Goal: Answer question/provide support: Share knowledge or assist other users

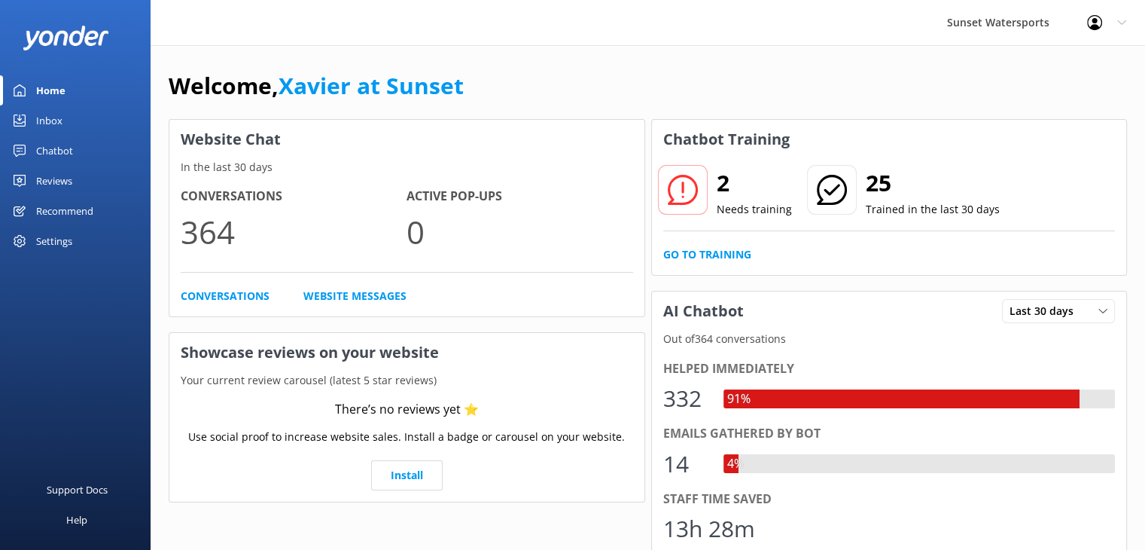
click at [47, 117] on div "Inbox" at bounding box center [49, 120] width 26 height 30
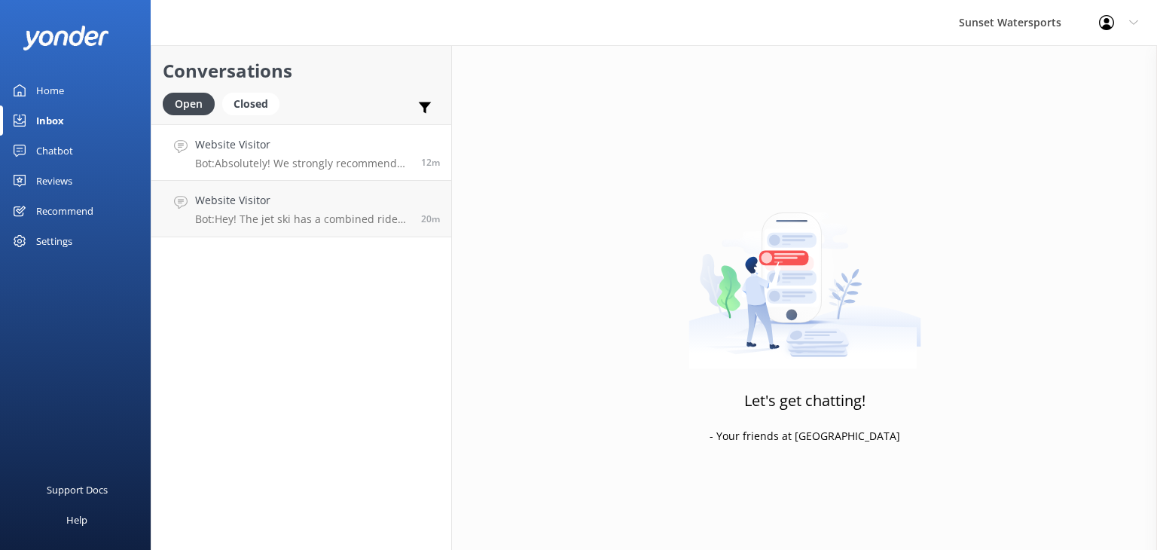
click at [371, 166] on p "Bot: Absolutely! We strongly recommend booking in advance since our tours tend …" at bounding box center [302, 164] width 215 height 14
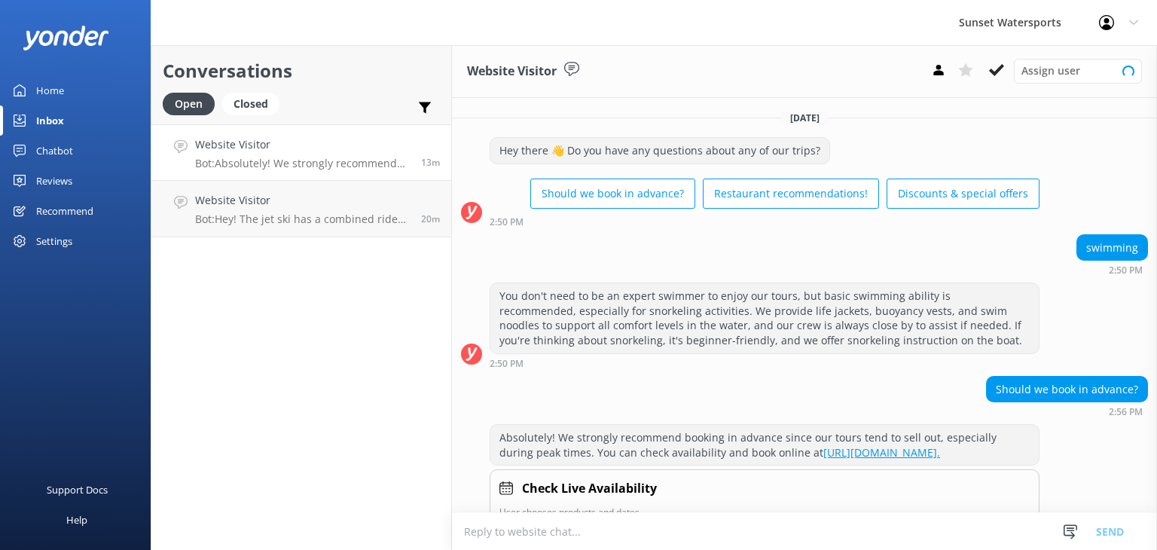
scroll to position [51, 0]
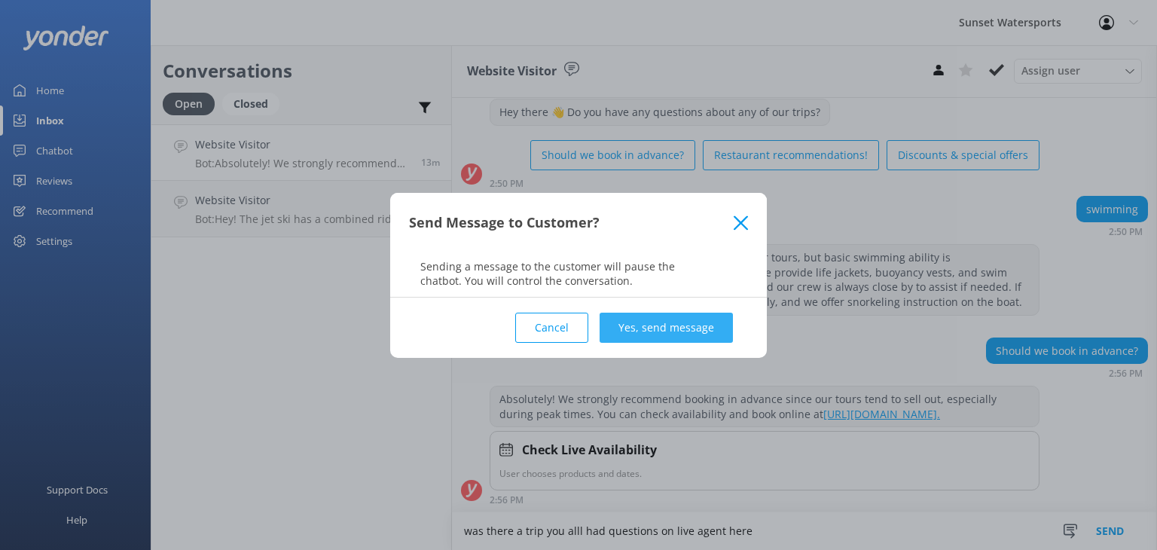
click at [670, 328] on button "Yes, send message" at bounding box center [665, 328] width 133 height 30
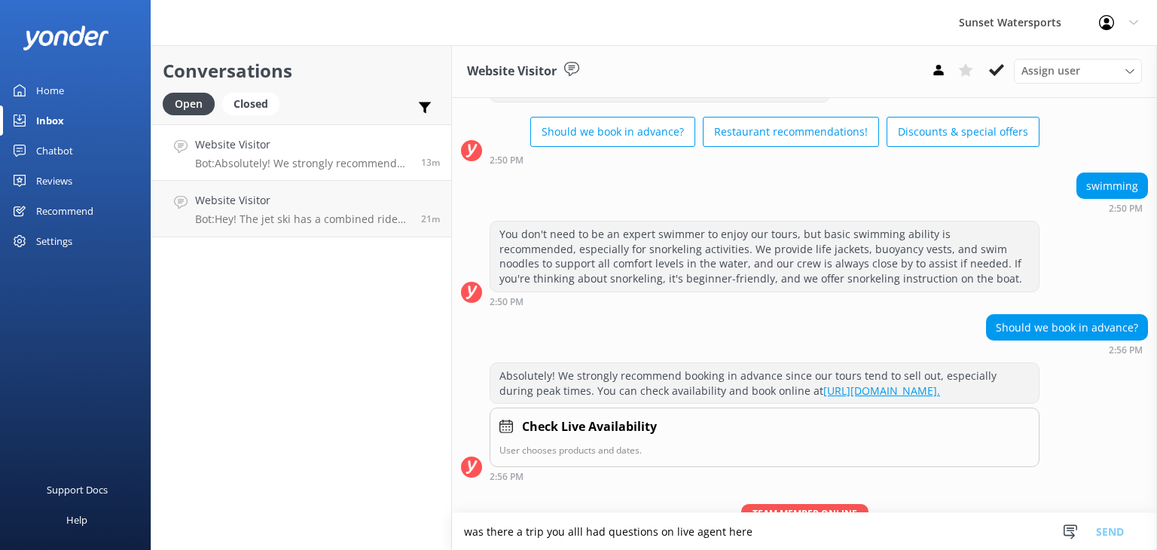
scroll to position [149, 0]
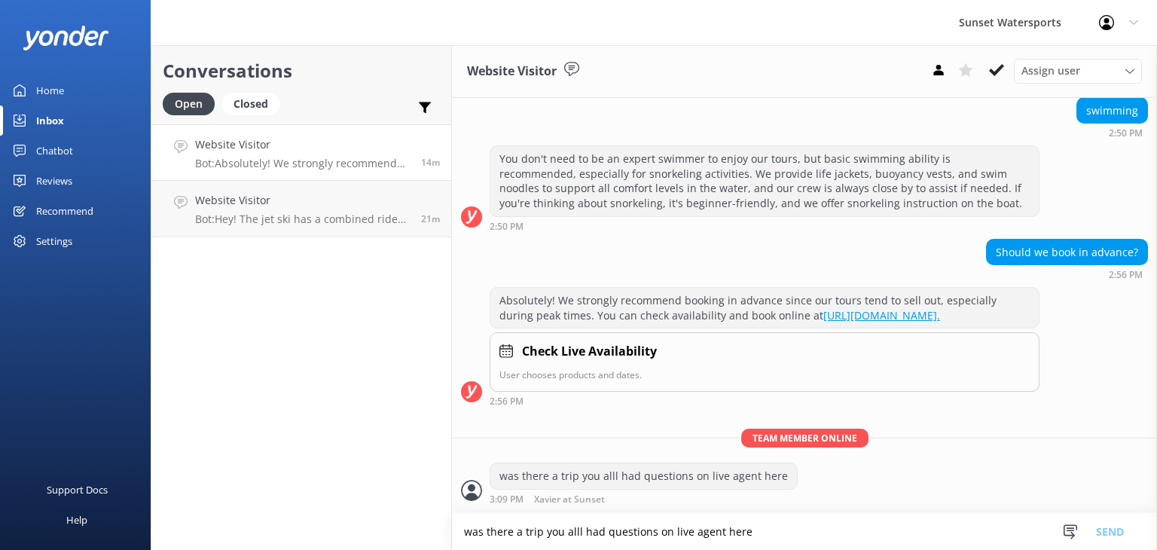
click at [541, 528] on textarea "was there a trip you alll had questions on live agent here" at bounding box center [804, 531] width 705 height 37
paste textarea "[URL][DOMAIN_NAME]"
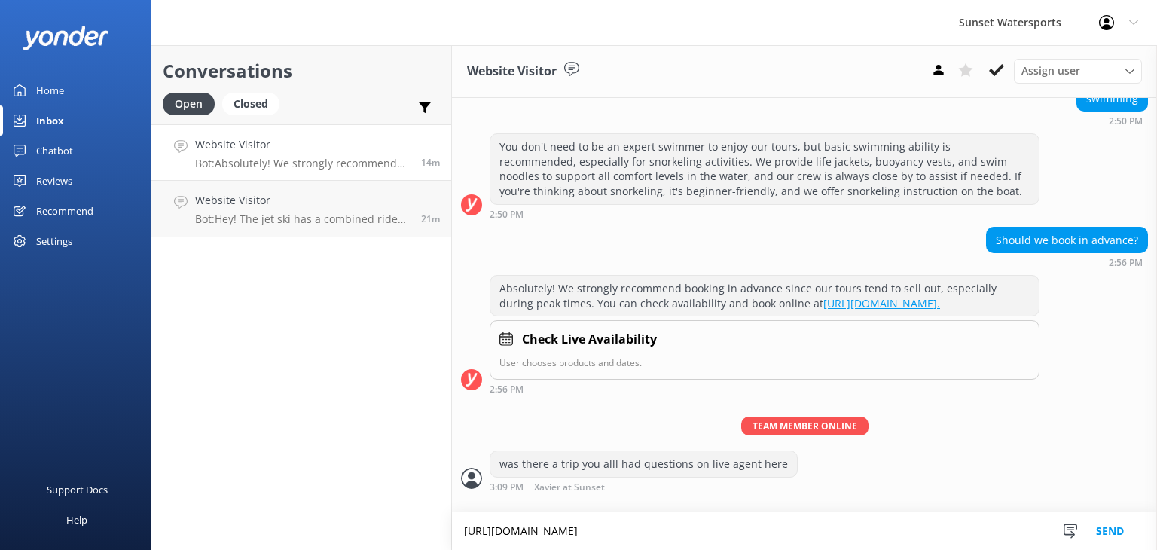
scroll to position [164, 0]
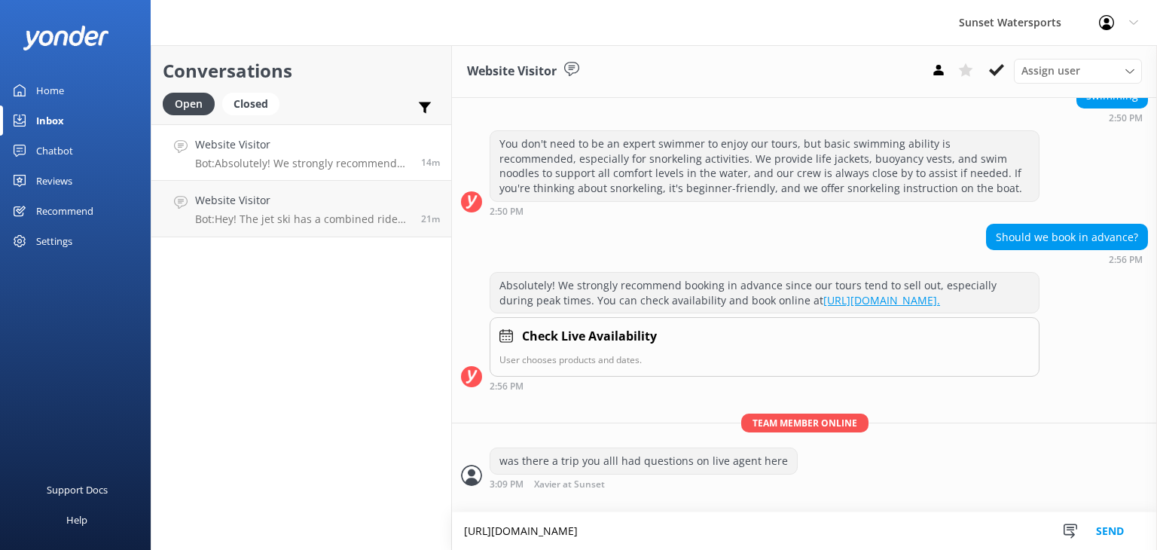
type textarea "[URL][DOMAIN_NAME]"
click at [1123, 525] on button "Send" at bounding box center [1109, 531] width 56 height 38
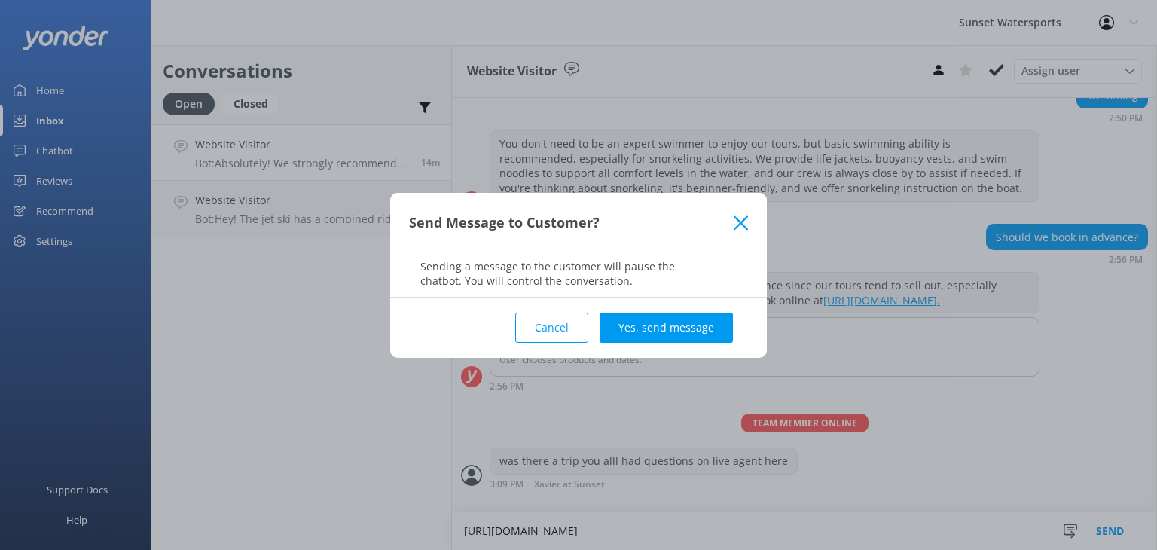
click at [669, 308] on div "Cancel Yes, send message" at bounding box center [578, 327] width 339 height 60
click at [669, 318] on button "Yes, send message" at bounding box center [665, 328] width 133 height 30
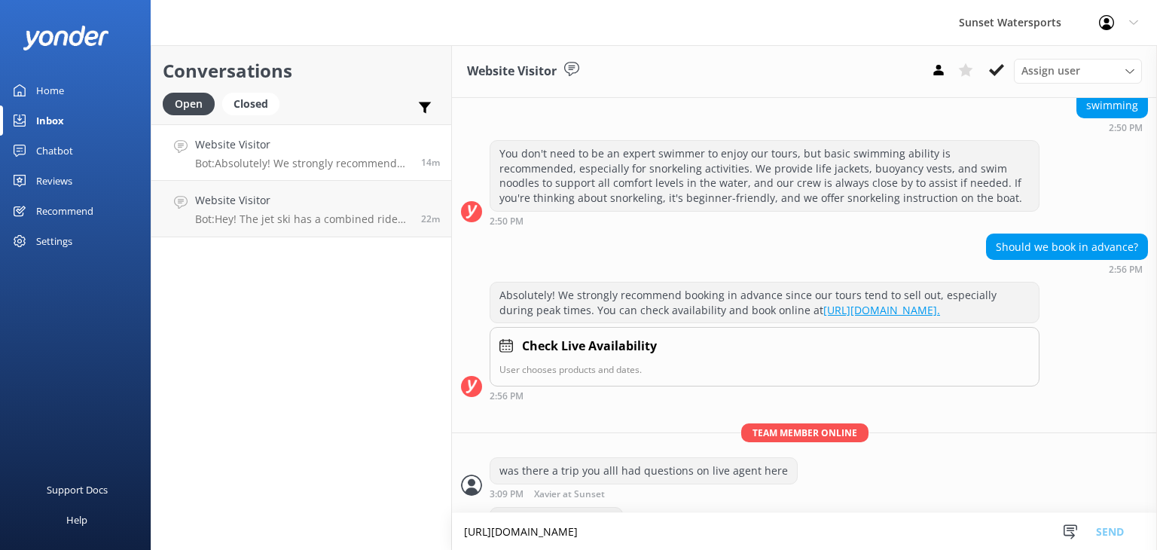
scroll to position [227, 0]
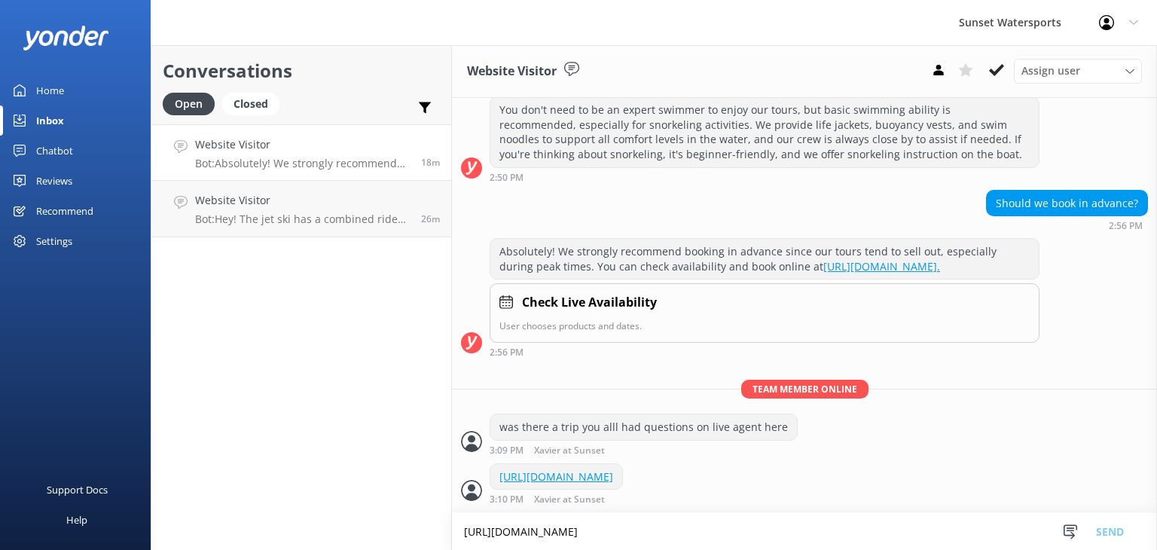
click at [298, 158] on p "Bot: Absolutely! We strongly recommend booking in advance since our tours tend …" at bounding box center [302, 164] width 215 height 14
click at [220, 203] on h4 "Website Visitor" at bounding box center [302, 200] width 215 height 17
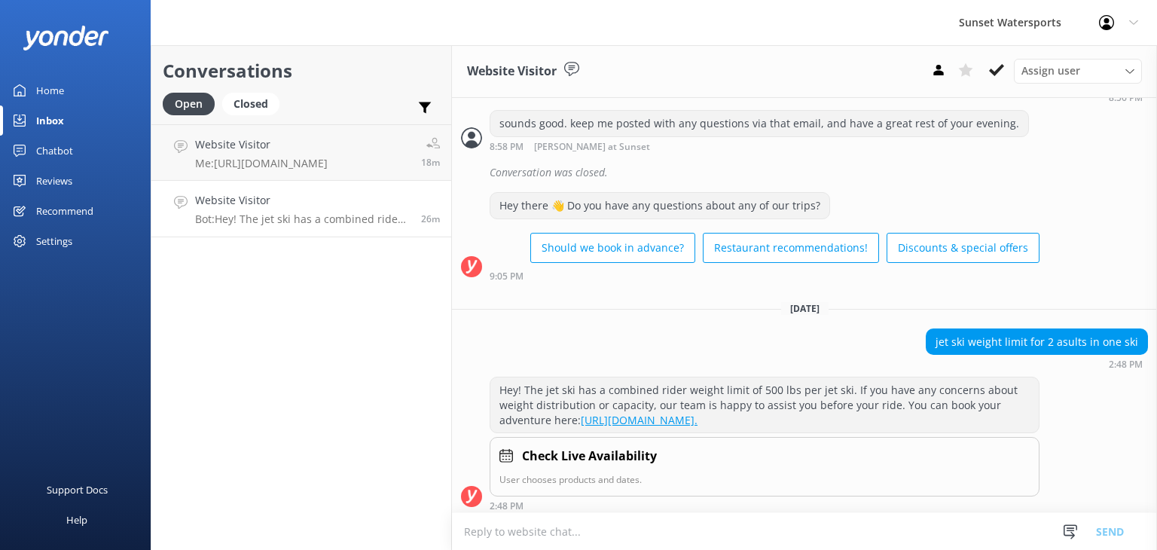
scroll to position [1201, 0]
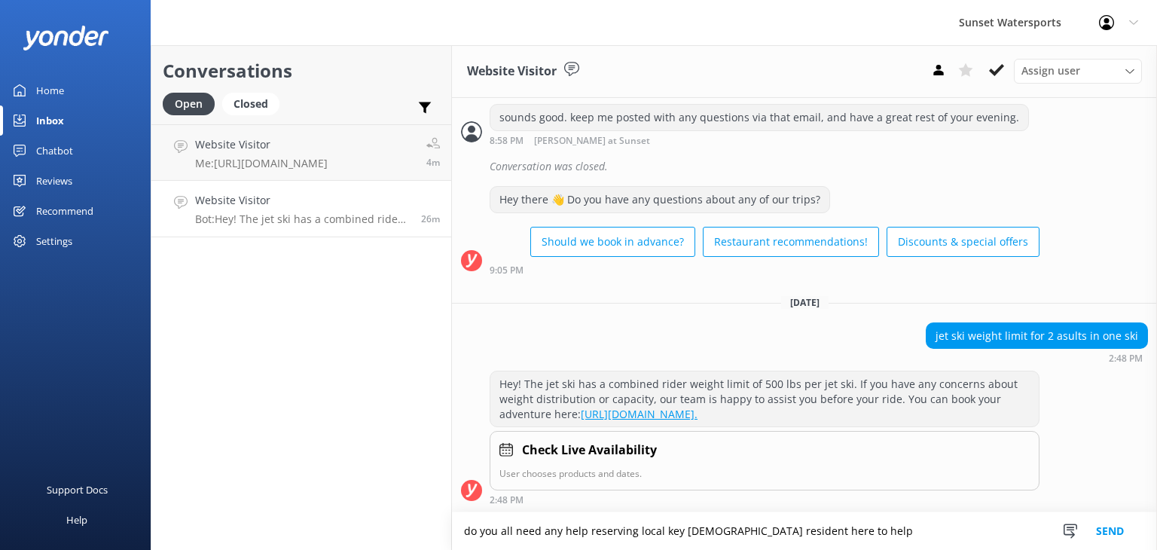
type textarea "do you all need any help reserving local key [DEMOGRAPHIC_DATA] resident here t…"
click at [1107, 528] on button "Send" at bounding box center [1109, 531] width 56 height 38
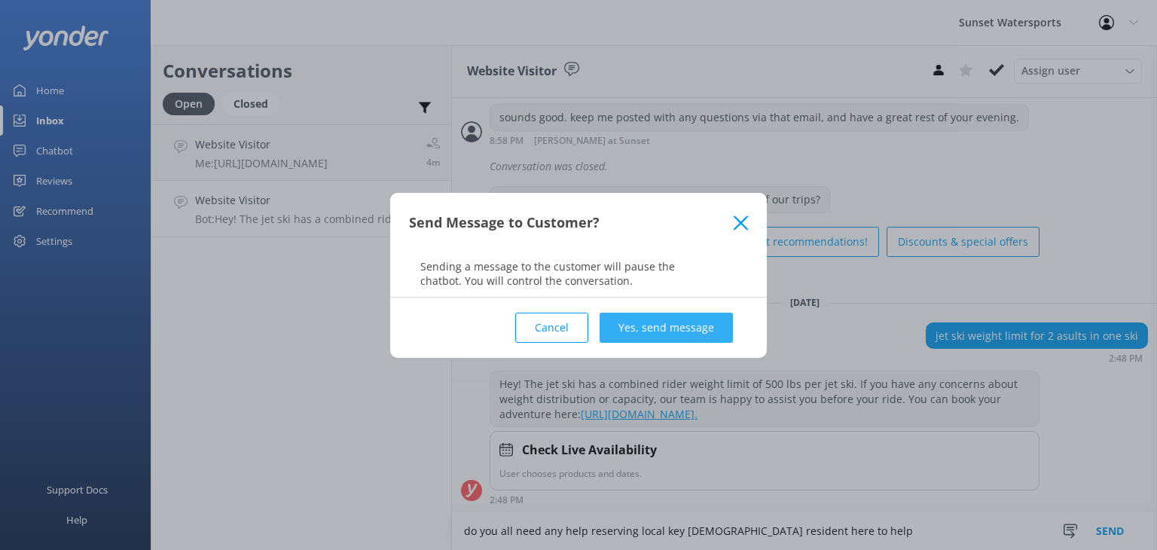
click at [676, 323] on button "Yes, send message" at bounding box center [665, 328] width 133 height 30
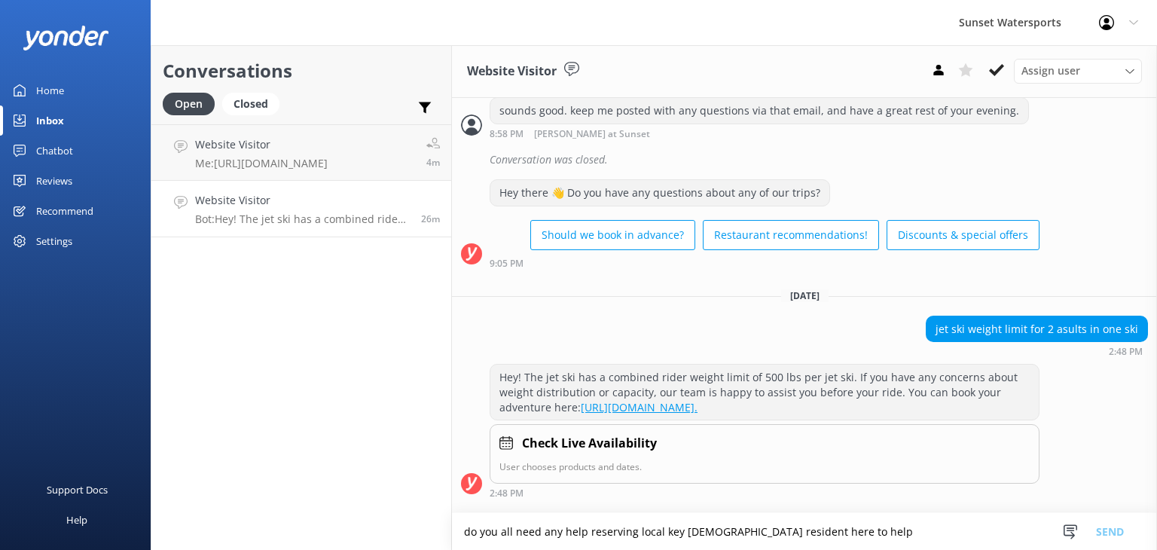
scroll to position [1298, 0]
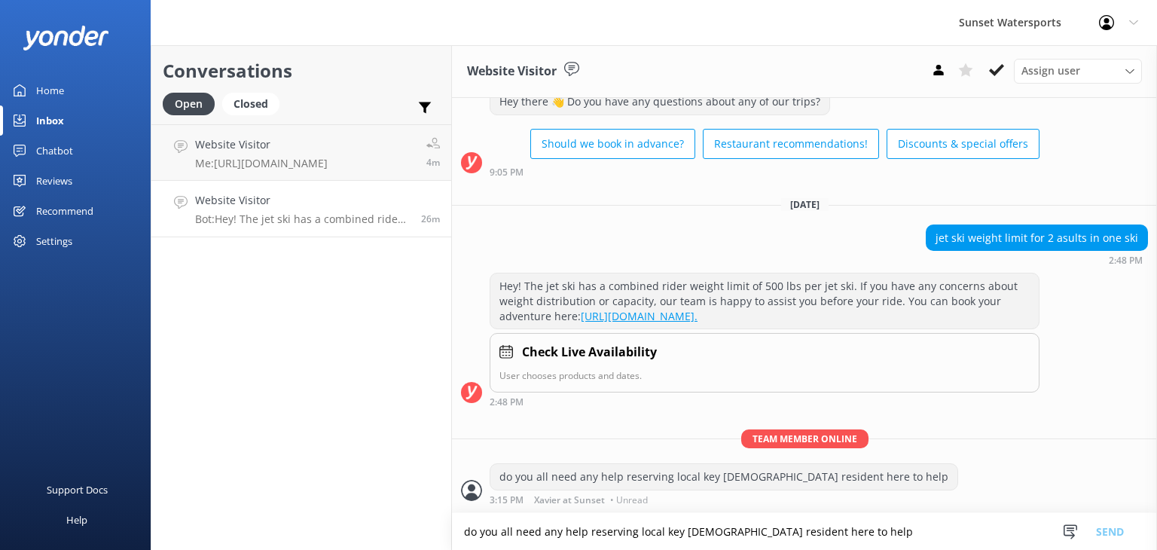
click at [300, 212] on div "Website Visitor Bot: Hey! The jet ski has a combined rider weight limit of 500 …" at bounding box center [302, 208] width 215 height 33
click at [262, 151] on h4 "Website Visitor" at bounding box center [261, 144] width 133 height 17
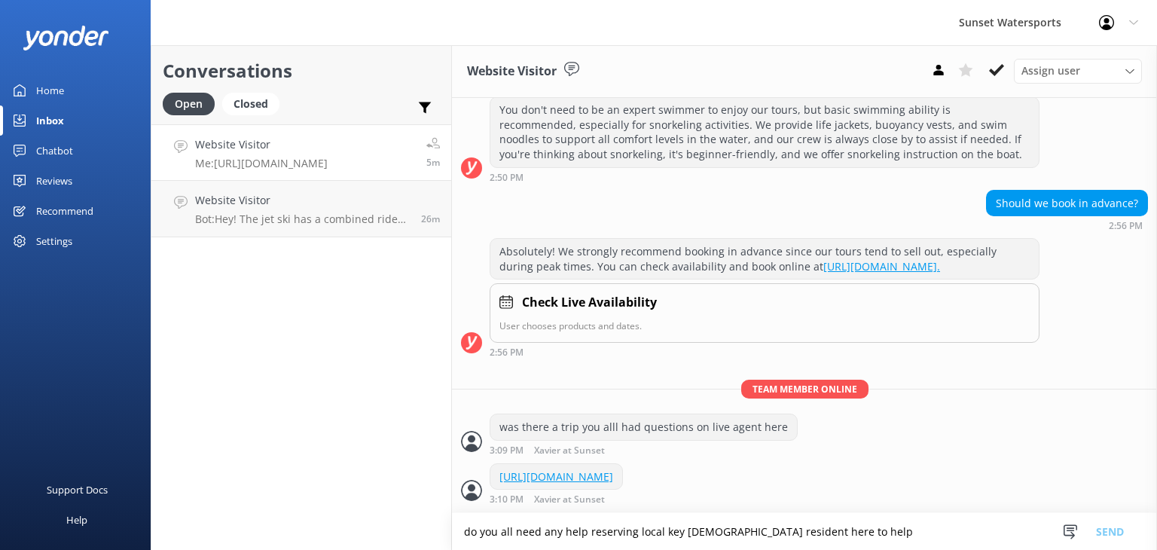
scroll to position [228, 0]
click at [327, 218] on p "Bot: Hey! The jet ski has a combined rider weight limit of 500 lbs per jet ski.…" at bounding box center [302, 219] width 215 height 14
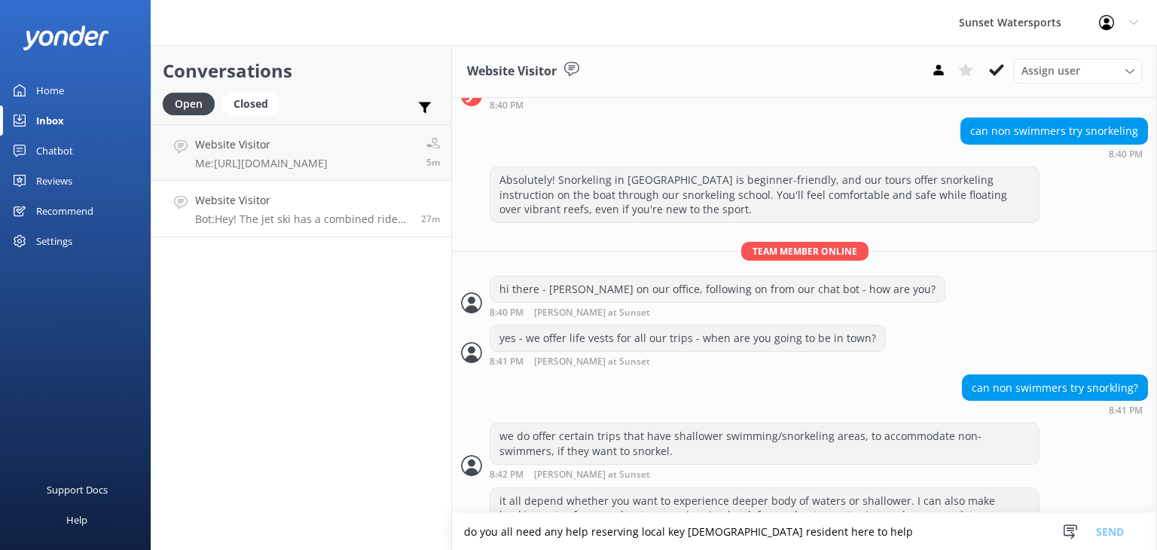
scroll to position [1298, 0]
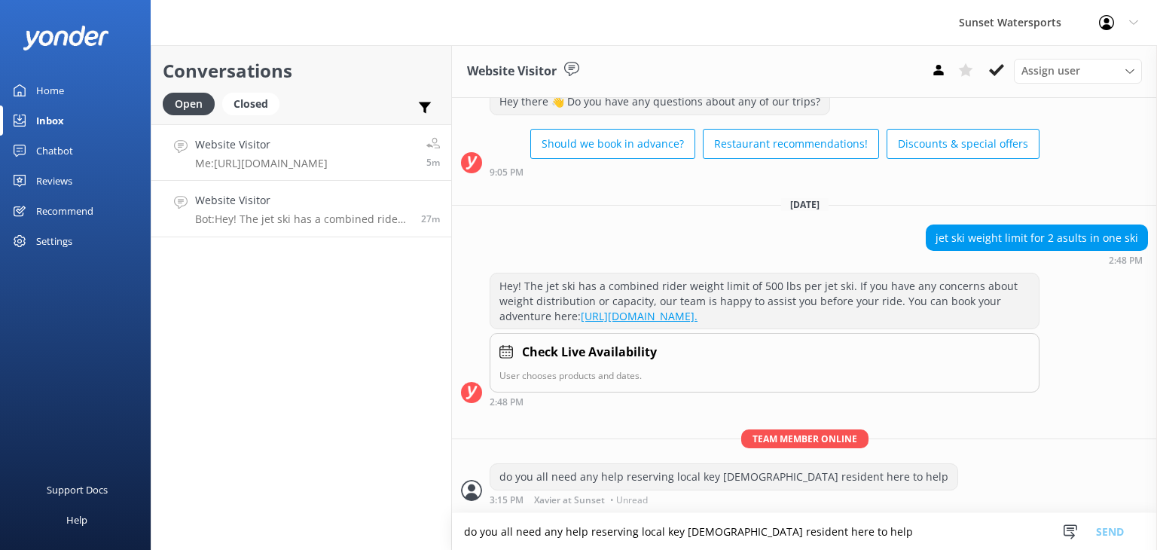
click at [323, 169] on p "Me: https://fareharbor.com/embeds/book/sunsetwatersportskeywest/items/?flow=634…" at bounding box center [261, 164] width 133 height 14
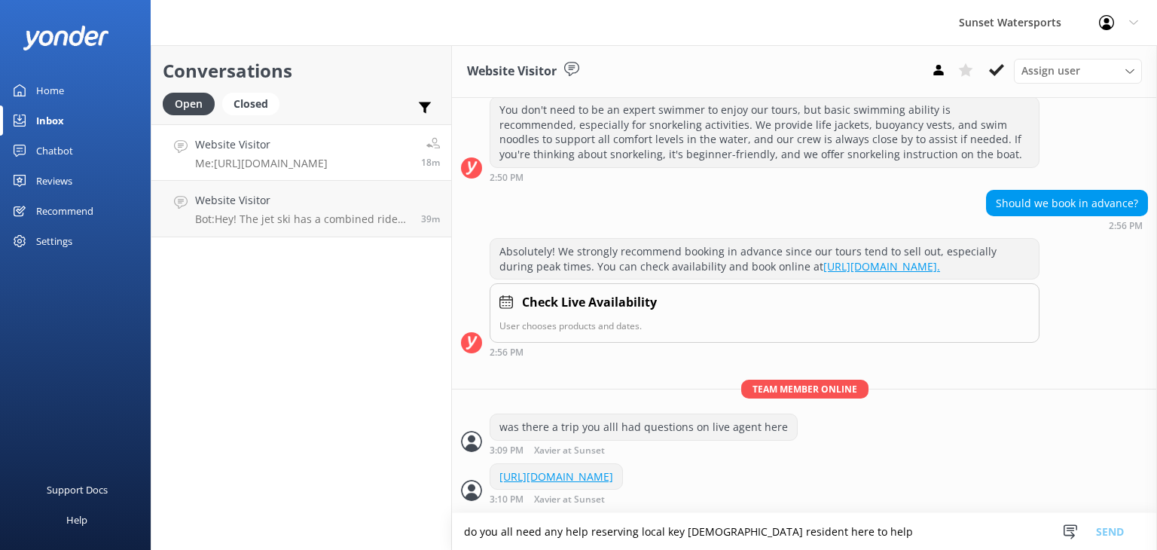
click at [304, 166] on p "Me: https://fareharbor.com/embeds/book/sunsetwatersportskeywest/items/?flow=634…" at bounding box center [261, 164] width 133 height 14
click at [277, 210] on div "Website Visitor Bot: Hey! The jet ski has a combined rider weight limit of 500 …" at bounding box center [302, 208] width 215 height 33
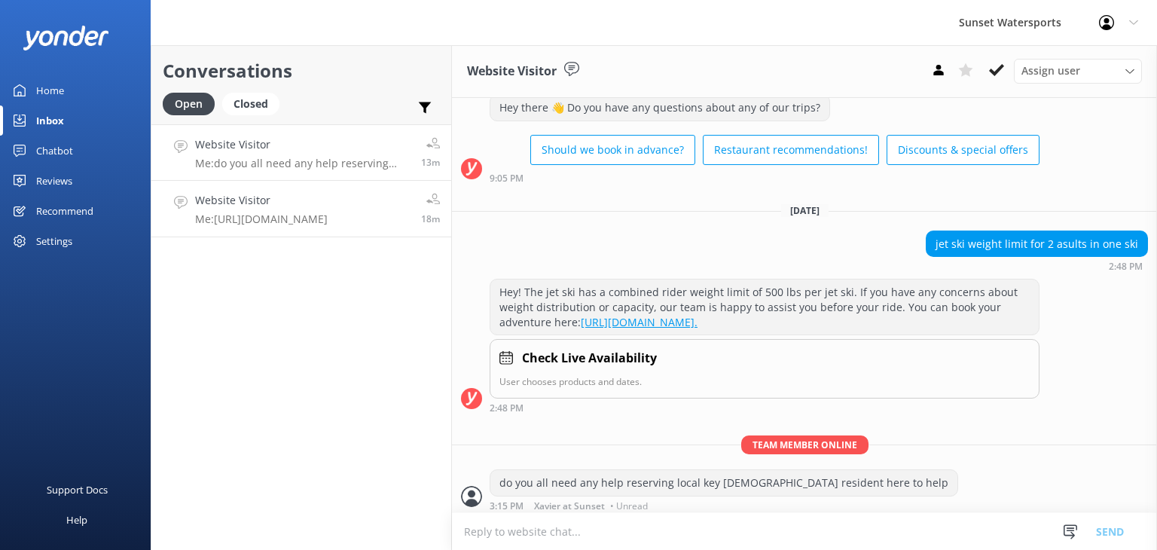
scroll to position [1298, 0]
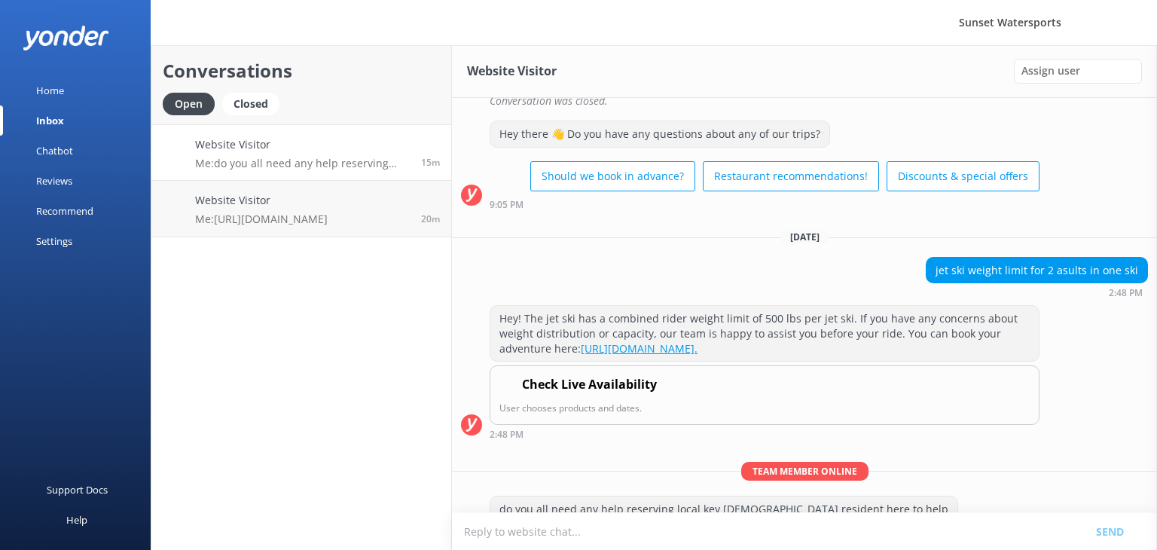
scroll to position [1298, 0]
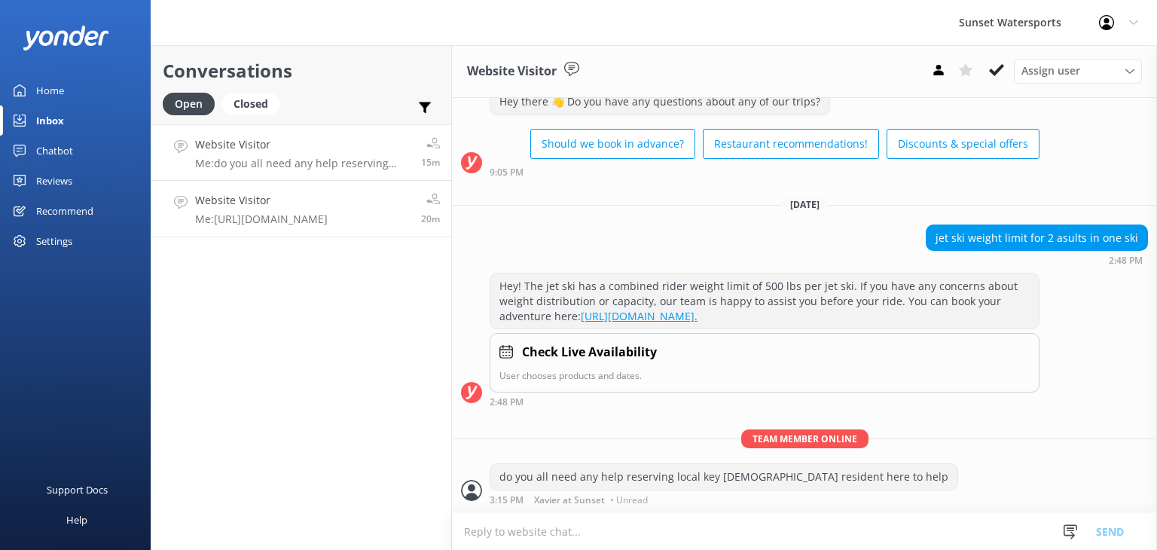
click at [284, 203] on h4 "Website Visitor" at bounding box center [261, 200] width 133 height 17
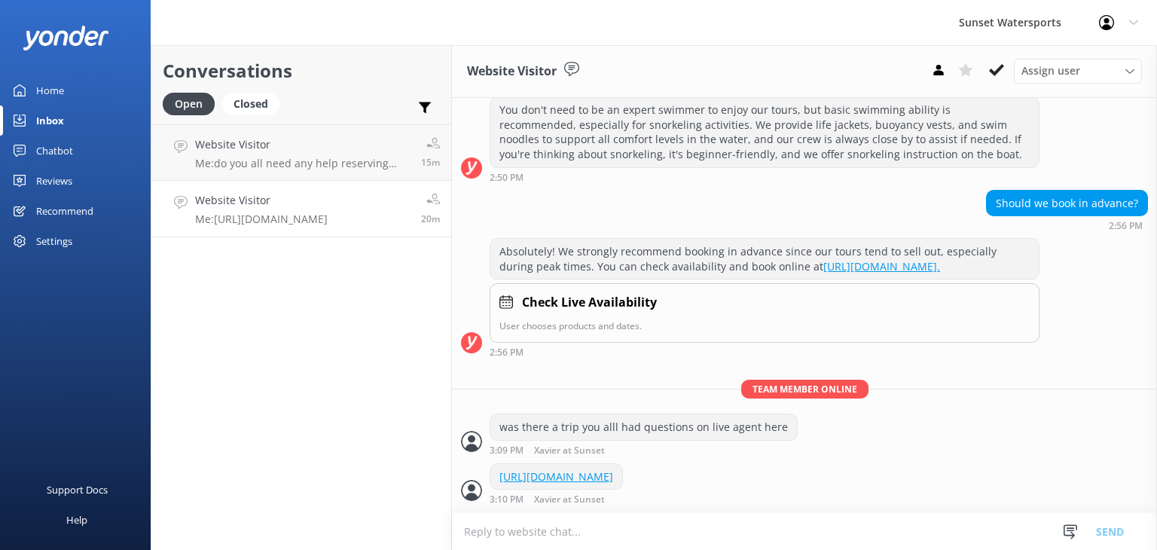
scroll to position [227, 0]
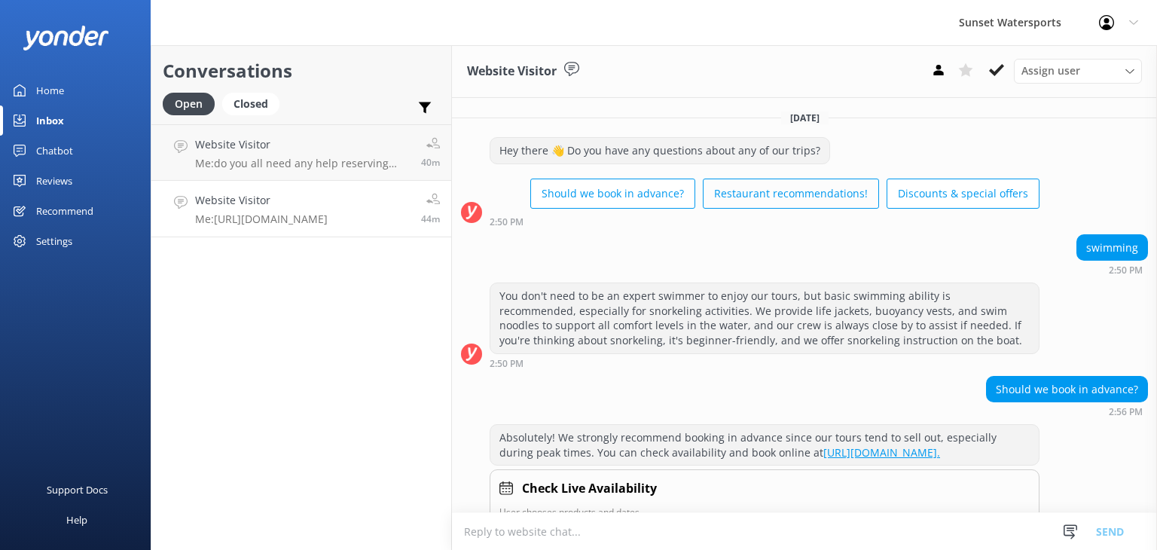
scroll to position [227, 0]
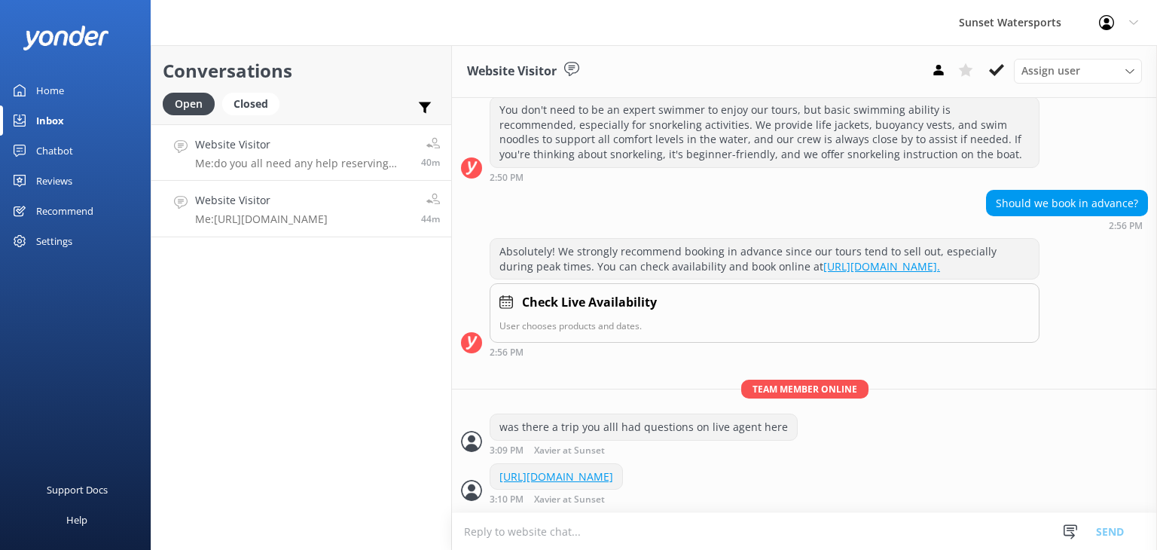
click at [316, 163] on p "Me: do you all need any help reserving local key west resident here to help" at bounding box center [302, 164] width 215 height 14
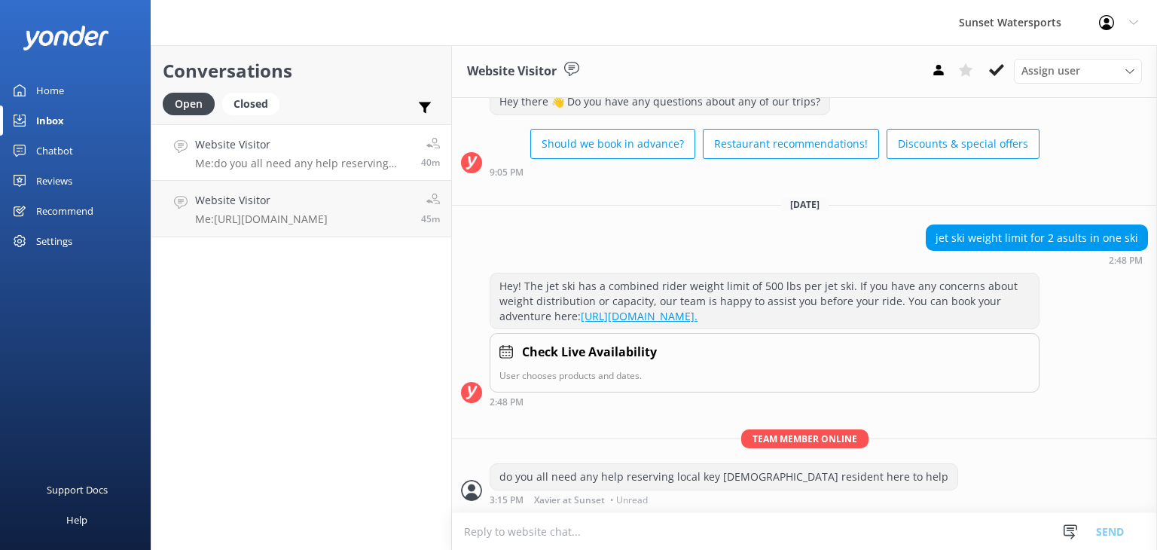
scroll to position [1298, 0]
click at [260, 220] on p "Me: [URL][DOMAIN_NAME]" at bounding box center [261, 219] width 133 height 14
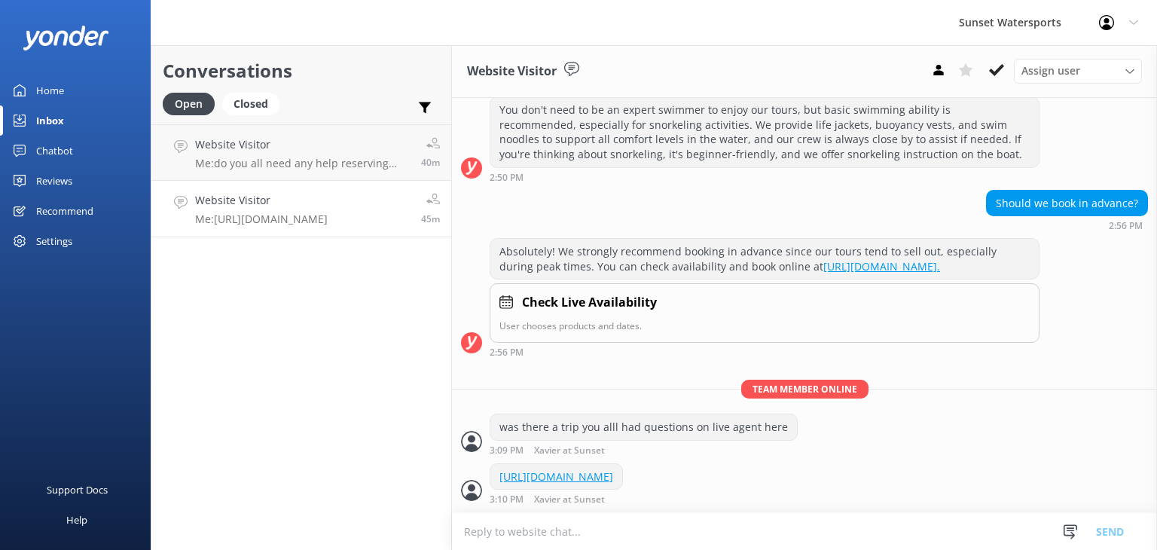
scroll to position [228, 0]
click at [320, 161] on p "Me: do you all need any help reserving local key west resident here to help" at bounding box center [305, 164] width 220 height 14
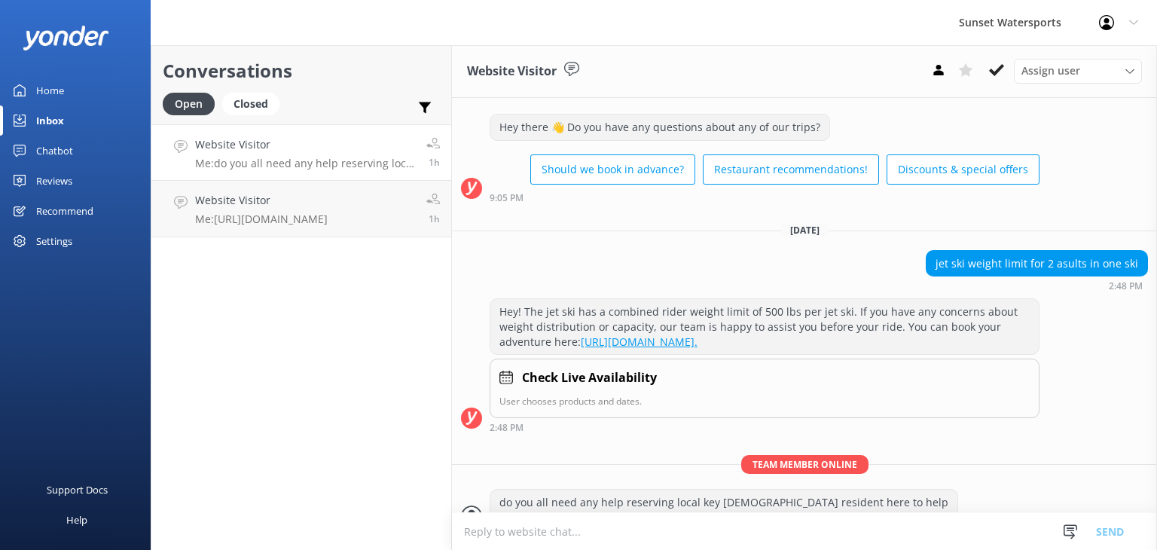
scroll to position [1298, 0]
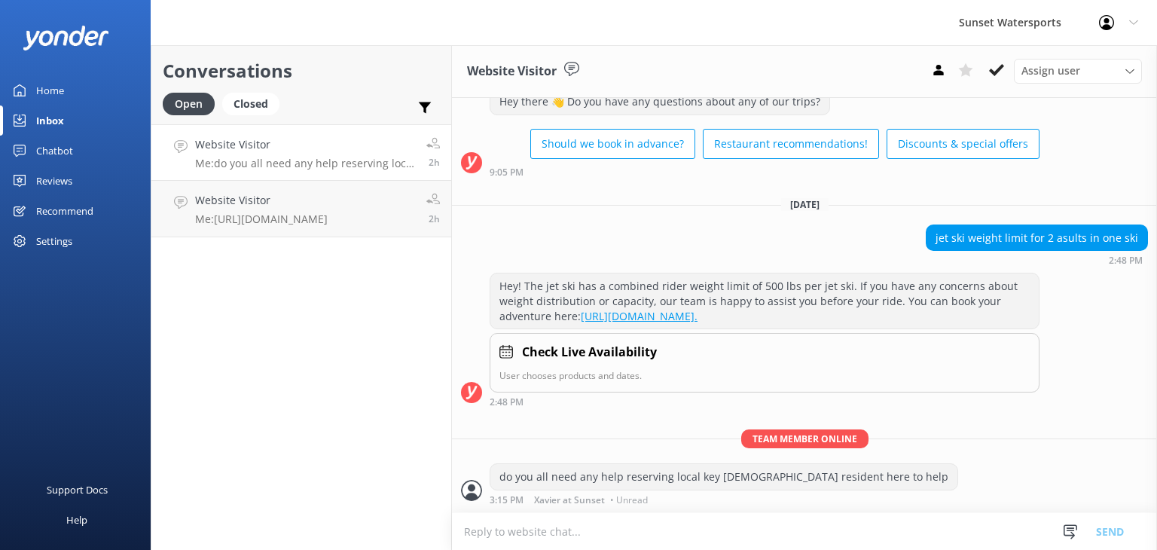
click at [346, 163] on p "Me: do you all need any help reserving local key west resident here to help" at bounding box center [305, 164] width 220 height 14
click at [292, 209] on div "Website Visitor Me: https://fareharbor.com/embeds/book/sunsetwatersportskeywest…" at bounding box center [261, 208] width 133 height 33
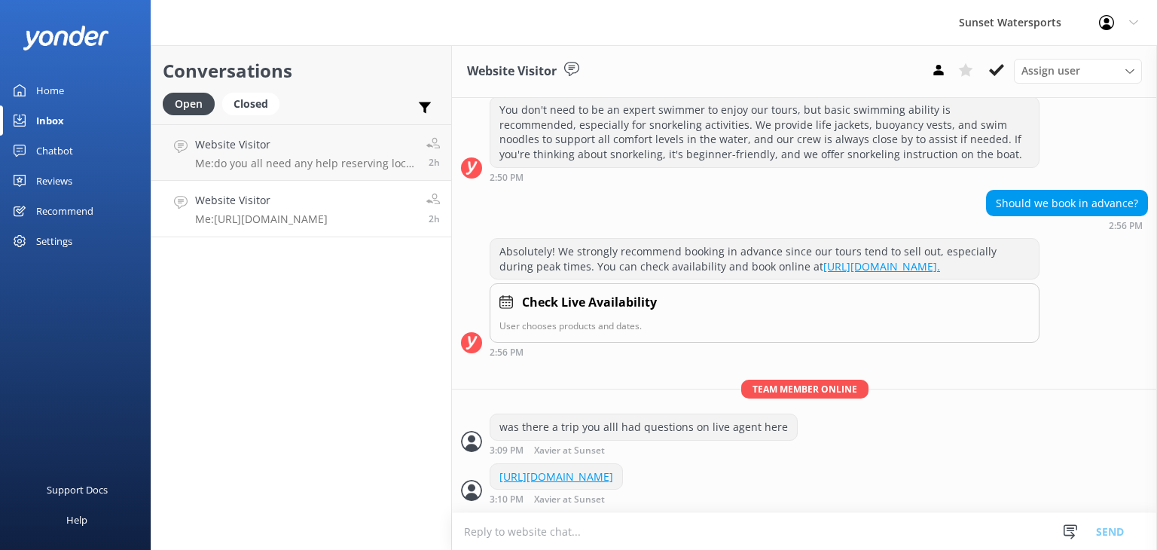
scroll to position [227, 0]
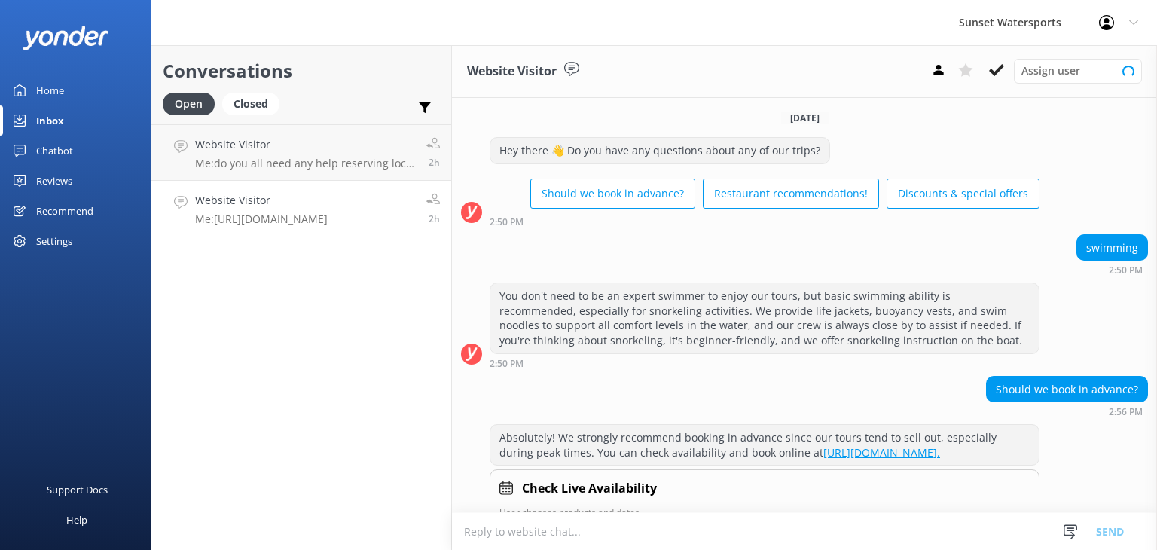
scroll to position [227, 0]
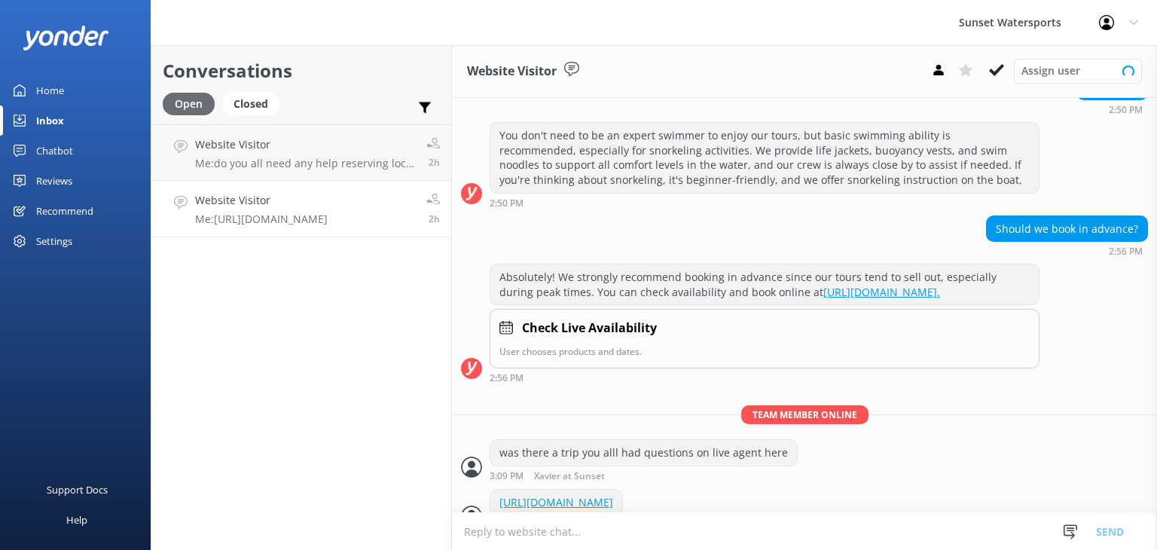
scroll to position [227, 0]
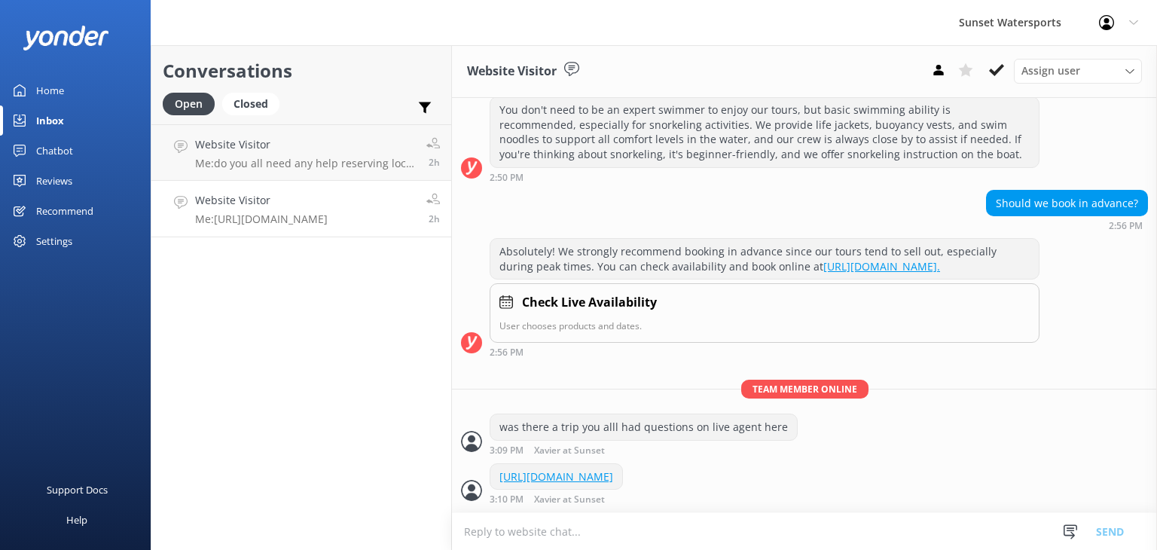
click at [276, 223] on p "Me: [URL][DOMAIN_NAME]" at bounding box center [261, 219] width 133 height 14
click at [328, 209] on div "Website Visitor Me: [URL][DOMAIN_NAME]" at bounding box center [261, 208] width 133 height 33
click at [316, 212] on p "Me: https://fareharbor.com/embeds/book/sunsetwatersportskeywest/items/?flow=634…" at bounding box center [261, 219] width 133 height 14
click at [310, 164] on p "Me: do you all need any help reserving local key west resident here to help" at bounding box center [305, 164] width 220 height 14
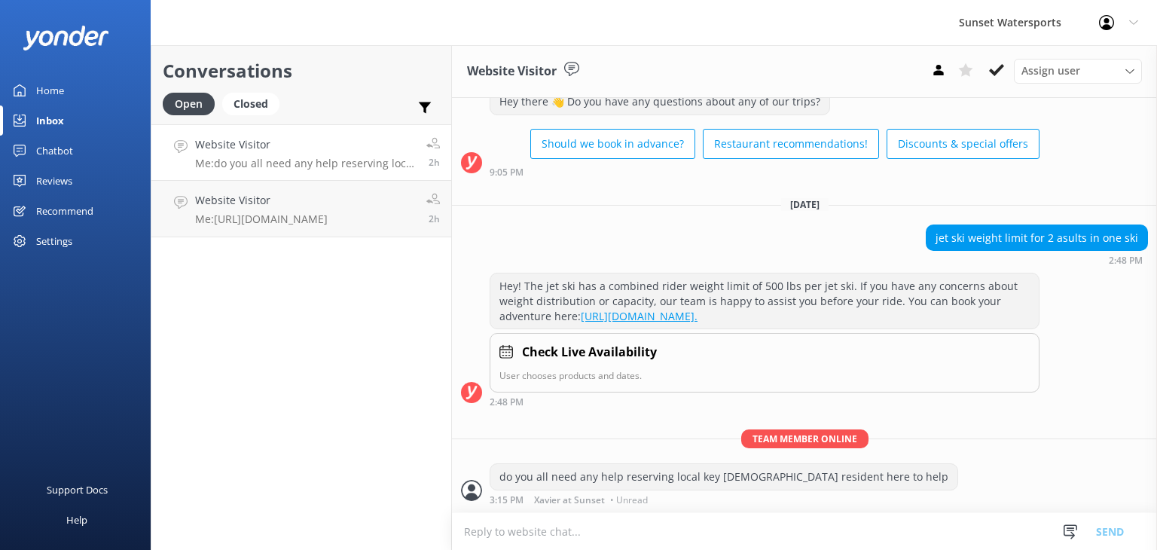
scroll to position [1298, 0]
click at [319, 209] on h4 "Website Visitor" at bounding box center [261, 200] width 133 height 17
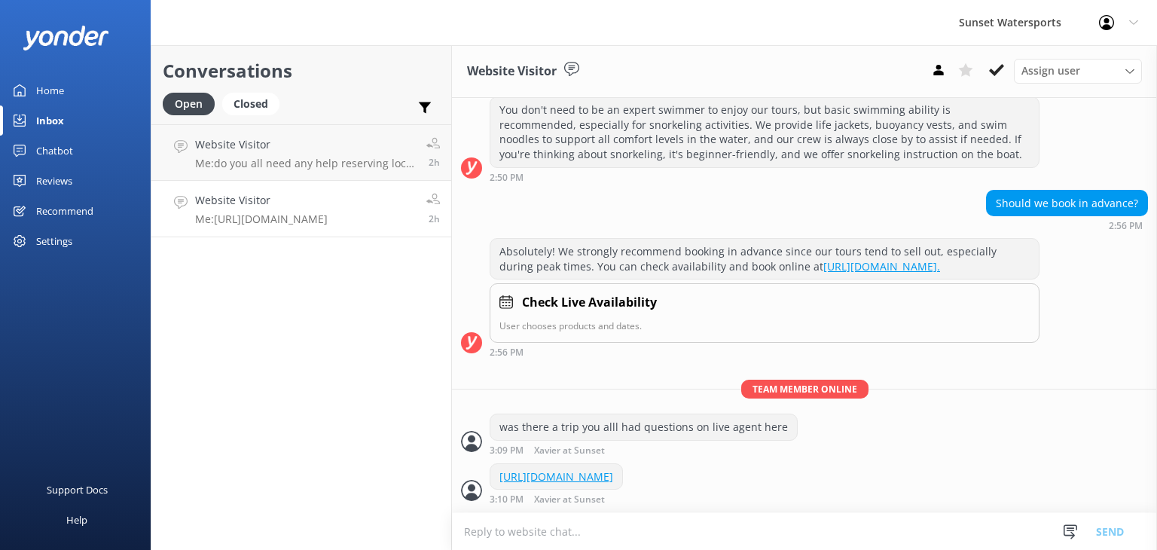
scroll to position [228, 0]
click at [336, 154] on div "Website Visitor Me: do you all need any help reserving local key west resident …" at bounding box center [305, 152] width 220 height 32
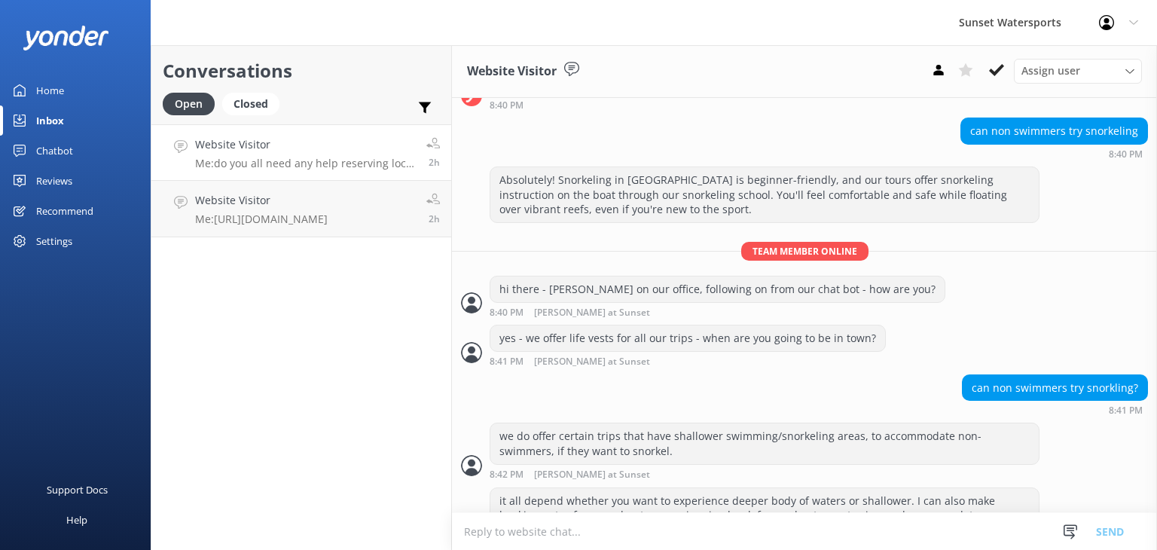
scroll to position [1298, 0]
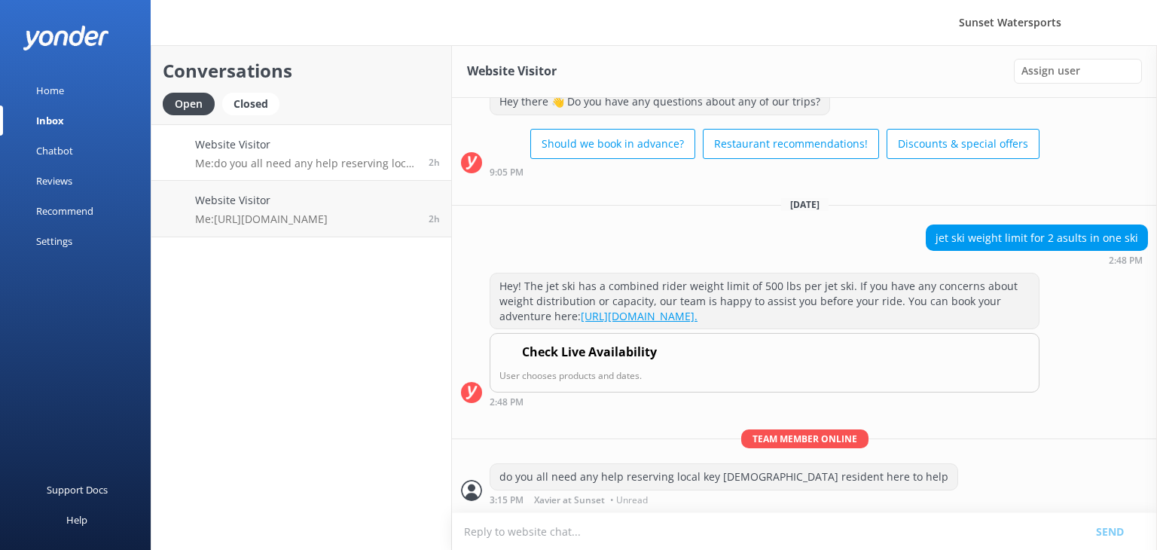
scroll to position [1298, 0]
